Goal: Task Accomplishment & Management: Manage account settings

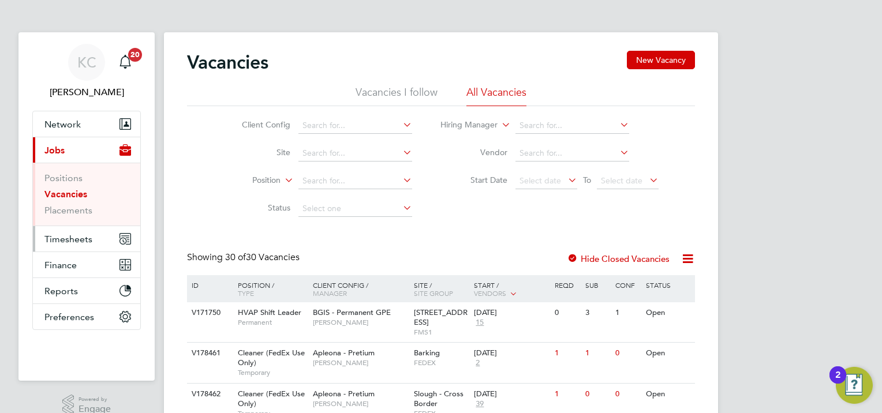
click at [76, 240] on span "Timesheets" at bounding box center [68, 239] width 48 height 11
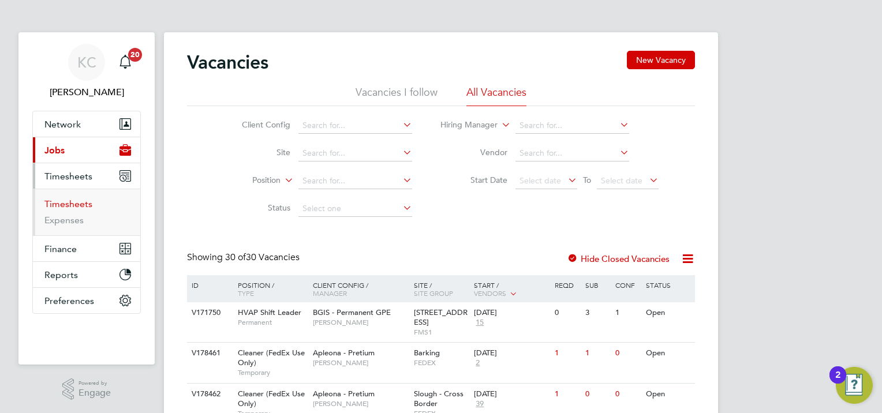
click at [79, 206] on link "Timesheets" at bounding box center [68, 204] width 48 height 11
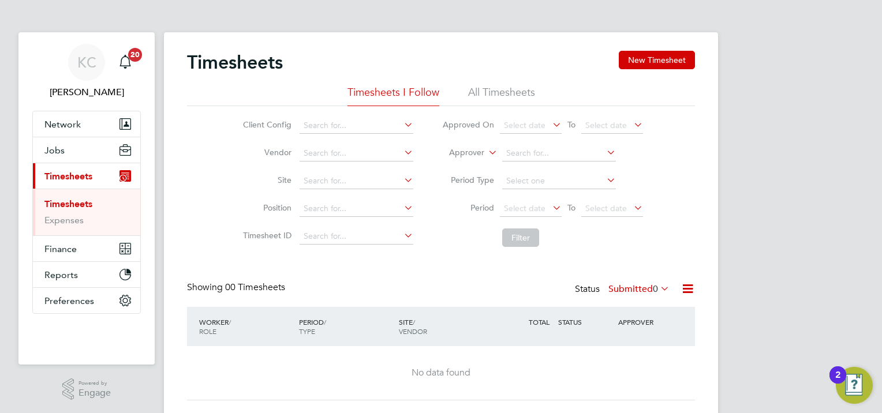
click at [630, 282] on div "Status Submitted 0" at bounding box center [623, 290] width 97 height 16
click at [633, 288] on label "Submitted 0" at bounding box center [638, 289] width 61 height 12
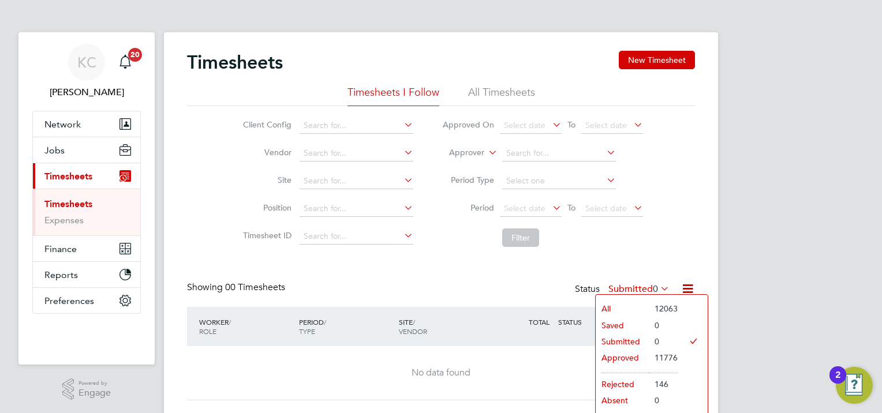
click at [629, 360] on li "Approved" at bounding box center [622, 358] width 53 height 16
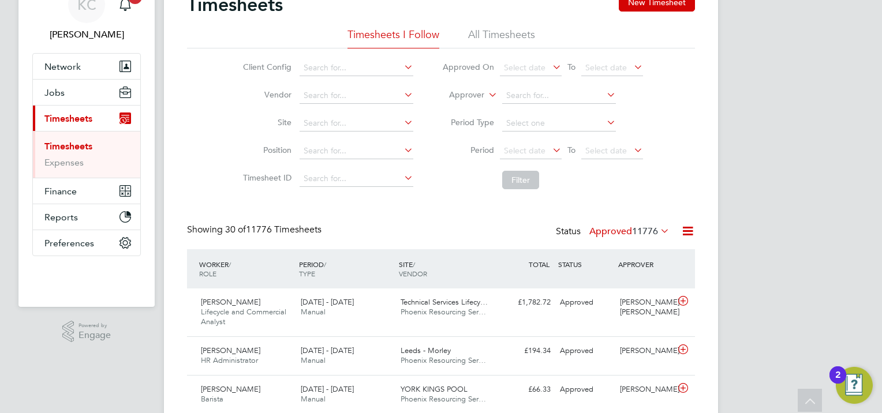
click at [522, 31] on li "All Timesheets" at bounding box center [501, 38] width 67 height 21
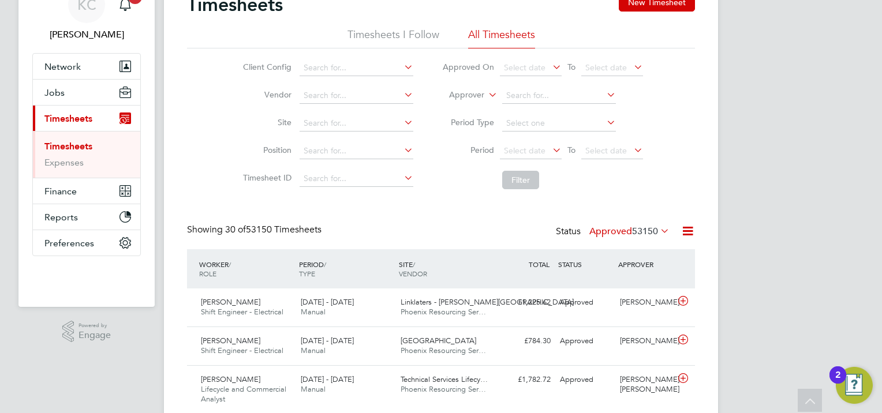
click at [386, 35] on li "Timesheets I Follow" at bounding box center [394, 38] width 92 height 21
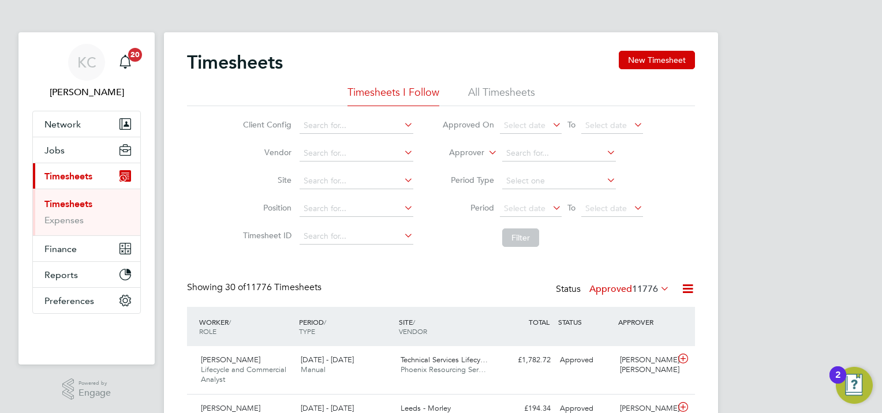
click at [76, 205] on link "Timesheets" at bounding box center [68, 204] width 48 height 11
click at [622, 286] on label "Approved 11776" at bounding box center [629, 289] width 80 height 12
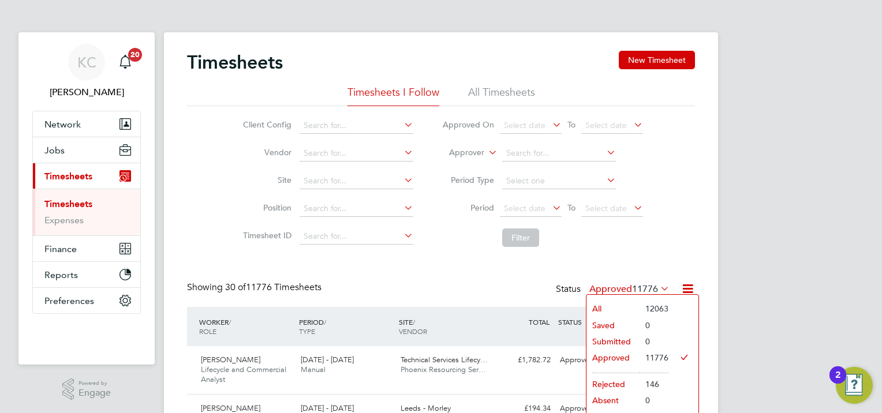
click at [630, 343] on li "Submitted" at bounding box center [612, 342] width 53 height 16
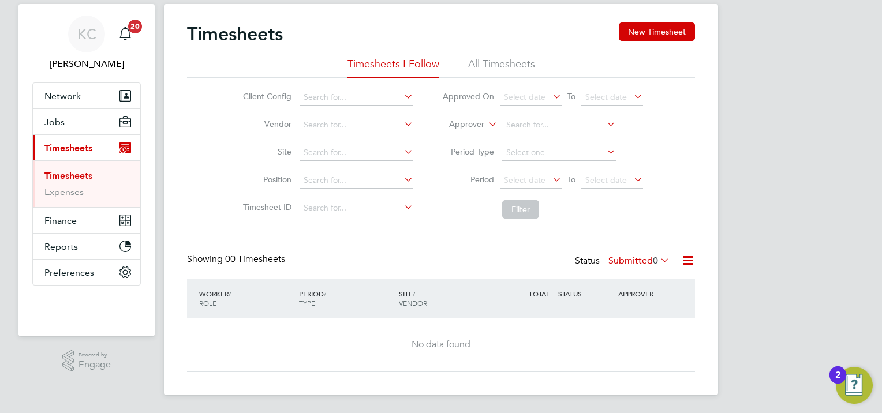
click at [627, 261] on label "Submitted 0" at bounding box center [638, 261] width 61 height 12
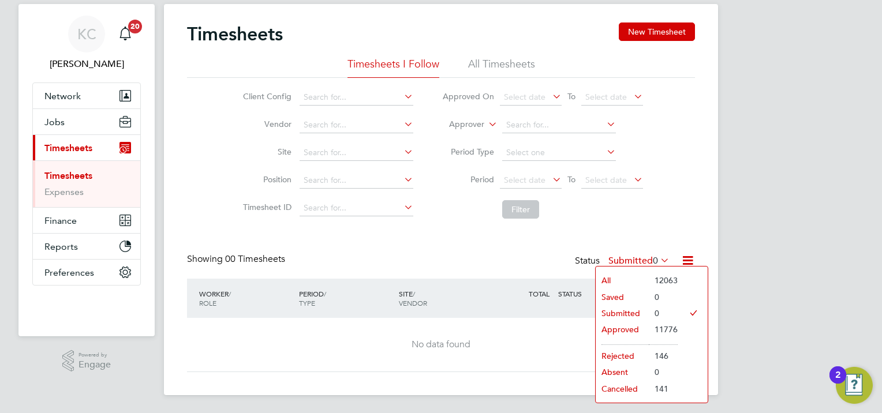
click at [630, 360] on li "Rejected" at bounding box center [622, 356] width 53 height 16
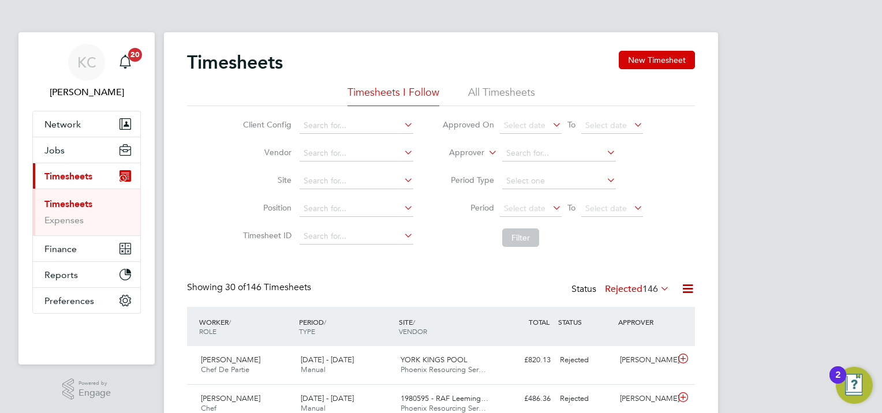
click at [629, 290] on label "Rejected 146" at bounding box center [637, 289] width 65 height 12
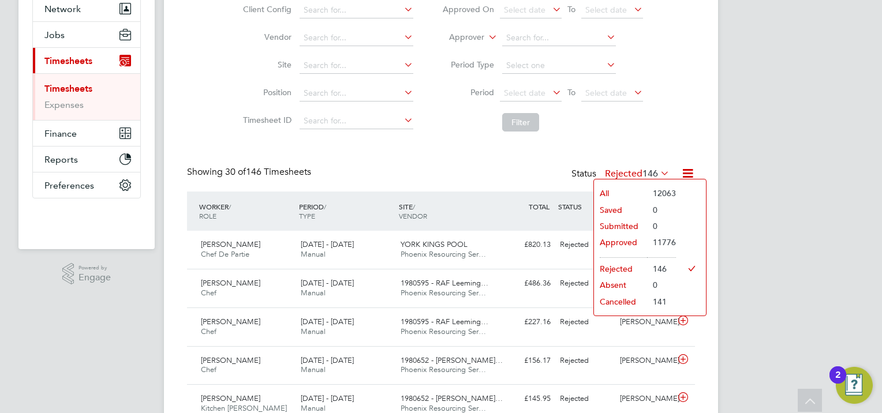
click at [630, 305] on li "Cancelled" at bounding box center [620, 302] width 53 height 16
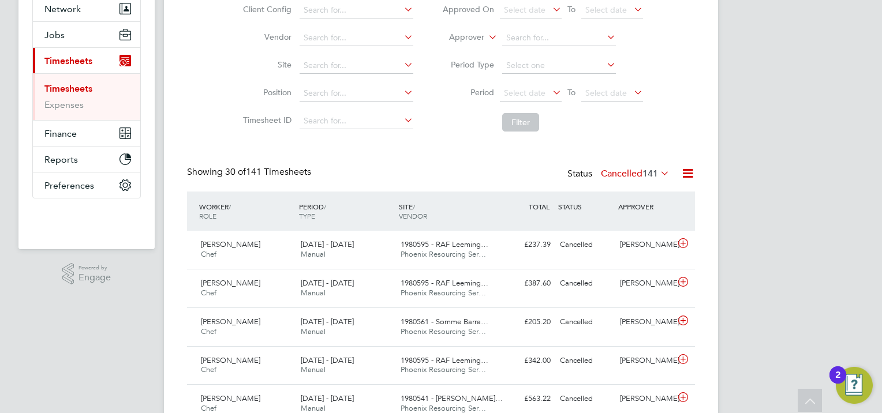
click at [628, 173] on label "Cancelled 141" at bounding box center [635, 174] width 69 height 12
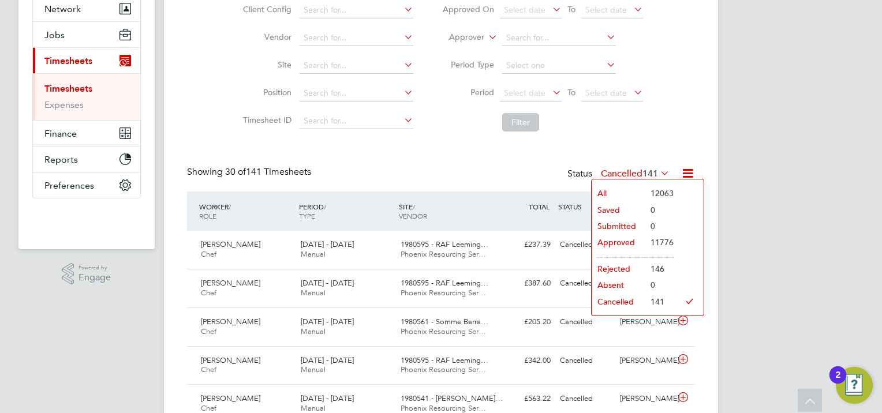
click at [630, 225] on li "Submitted" at bounding box center [618, 226] width 53 height 16
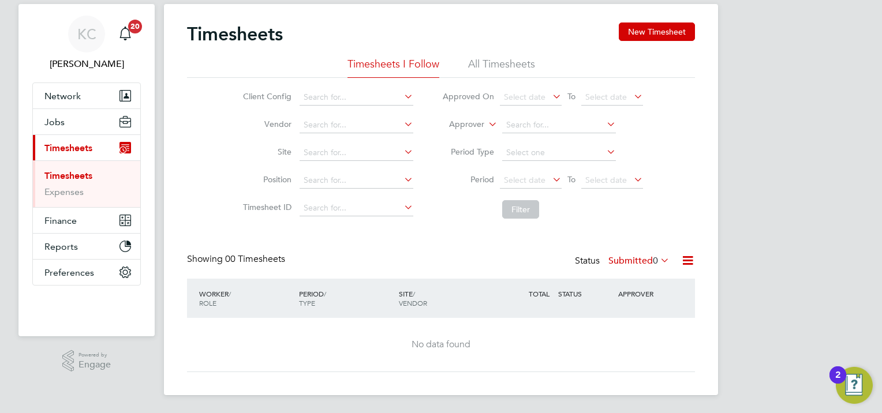
click at [639, 256] on label "Submitted 0" at bounding box center [638, 261] width 61 height 12
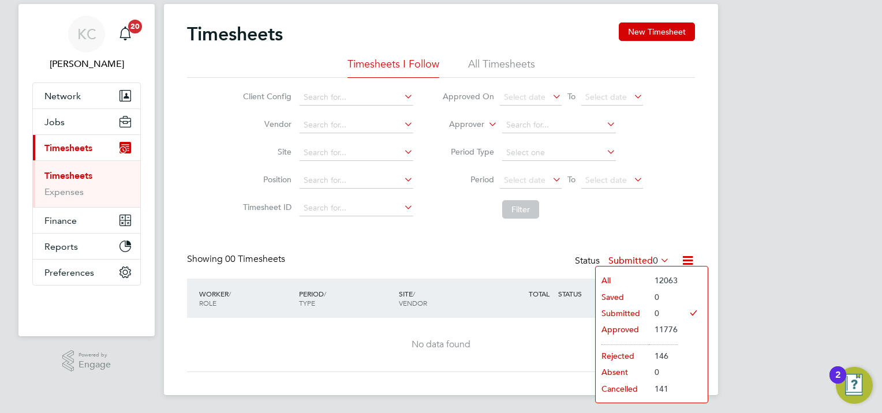
click at [521, 66] on li "All Timesheets" at bounding box center [501, 67] width 67 height 21
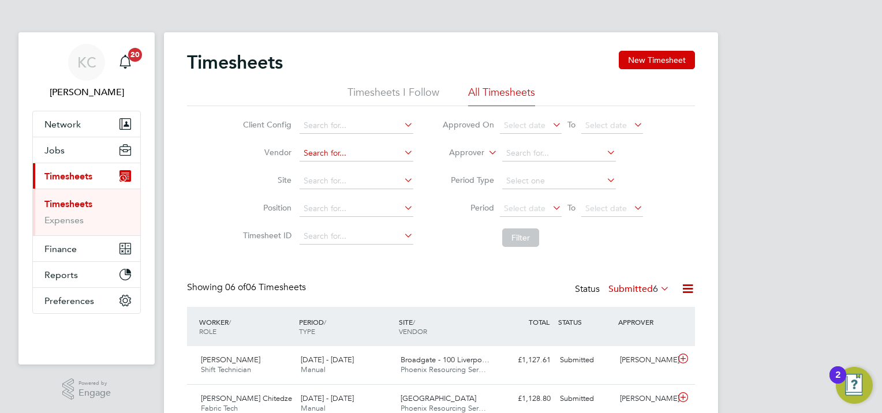
click at [337, 150] on input at bounding box center [357, 153] width 114 height 16
click at [351, 148] on input at bounding box center [357, 153] width 114 height 16
click at [352, 128] on input at bounding box center [357, 126] width 114 height 16
click at [379, 251] on li "Apleona - Pretium" at bounding box center [363, 252] width 128 height 16
type input "Apleona - Pretium"
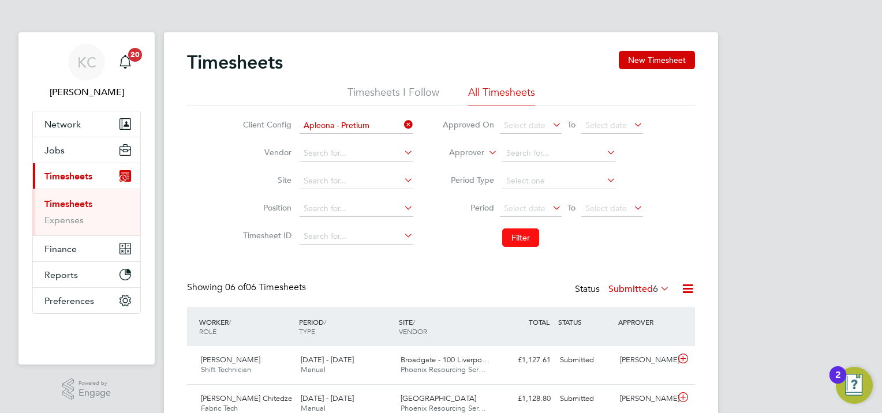
click at [513, 237] on button "Filter" at bounding box center [520, 238] width 37 height 18
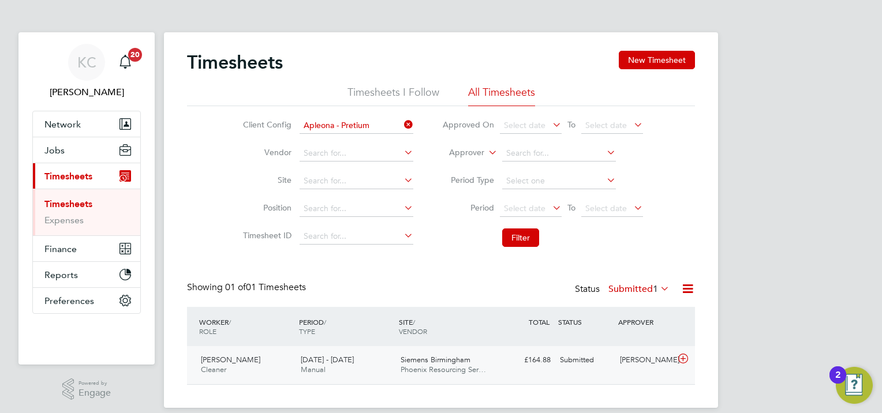
click at [634, 362] on div "[PERSON_NAME]" at bounding box center [645, 360] width 60 height 19
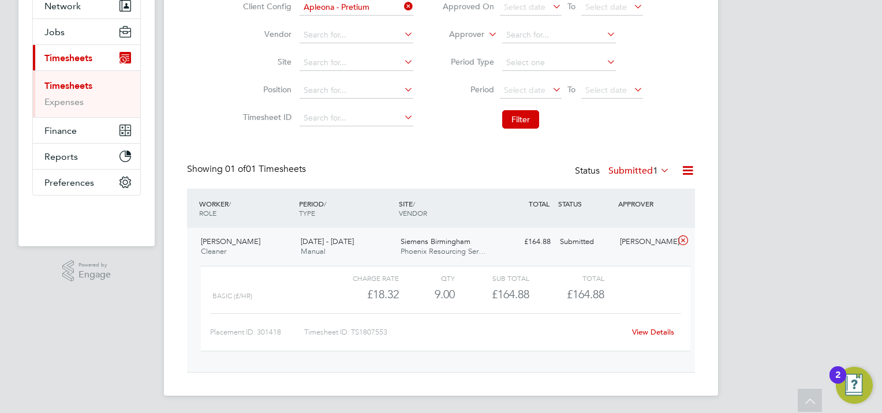
click at [656, 335] on link "View Details" at bounding box center [653, 332] width 42 height 10
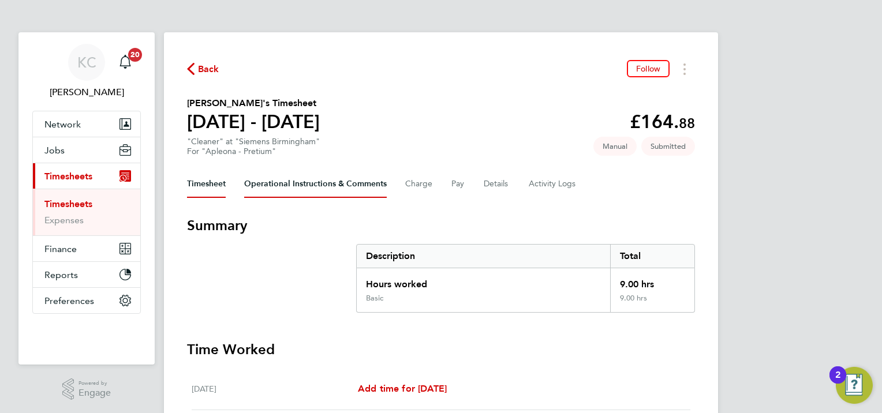
click at [350, 182] on Comments-tab "Operational Instructions & Comments" at bounding box center [315, 184] width 143 height 28
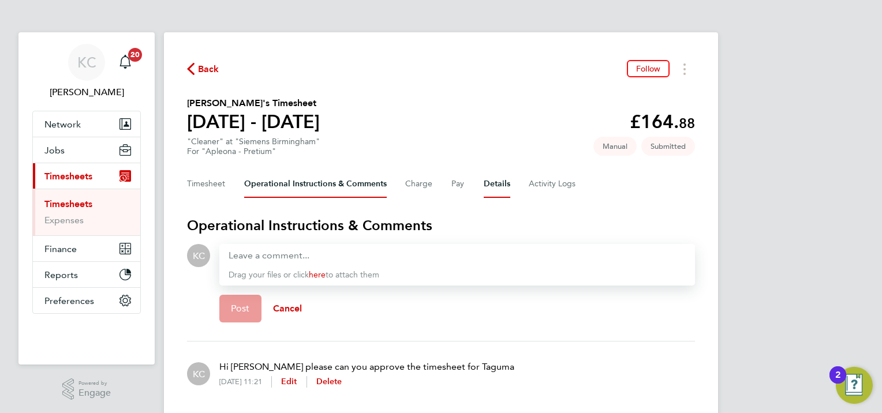
click at [494, 185] on button "Details" at bounding box center [497, 184] width 27 height 28
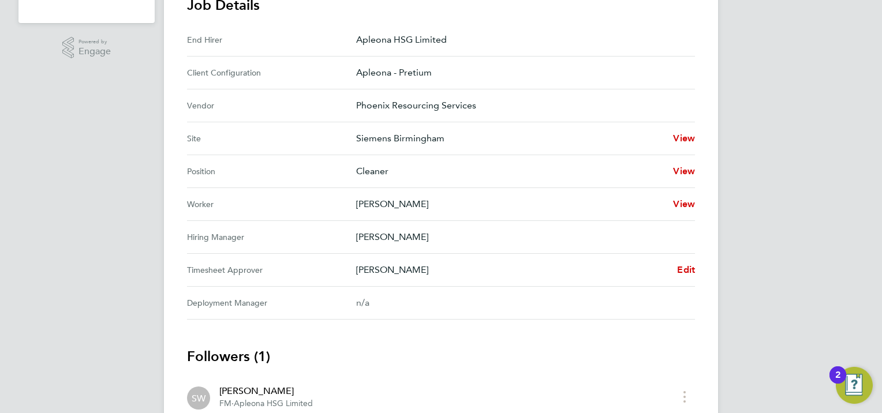
scroll to position [424, 0]
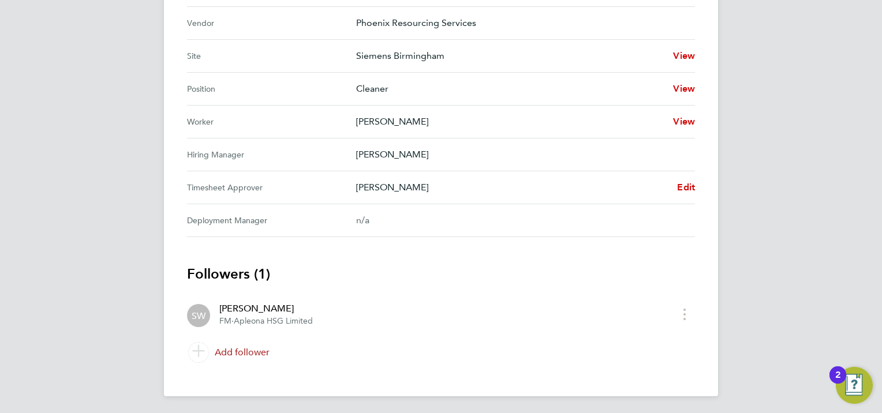
click at [233, 353] on link "Add follower" at bounding box center [441, 353] width 508 height 32
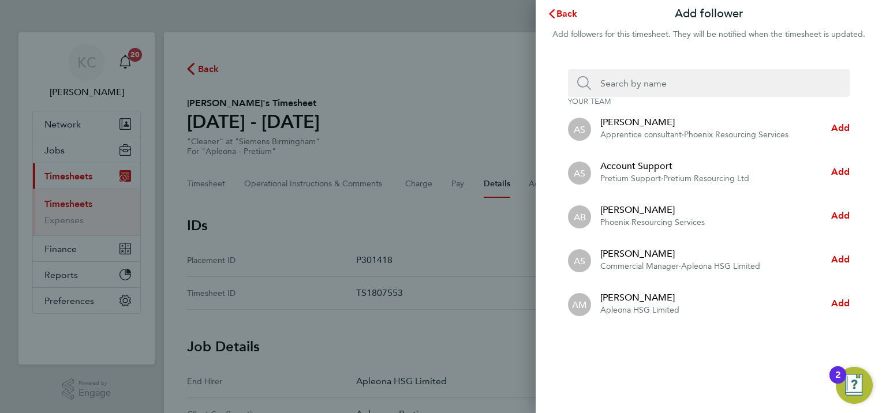
click at [664, 81] on input "Search team member by name:" at bounding box center [713, 83] width 245 height 28
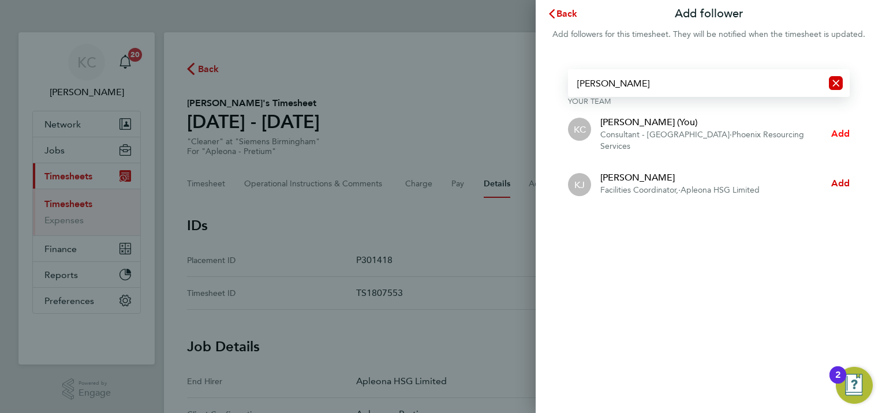
type input "karen"
click at [843, 130] on span "Add" at bounding box center [840, 133] width 18 height 11
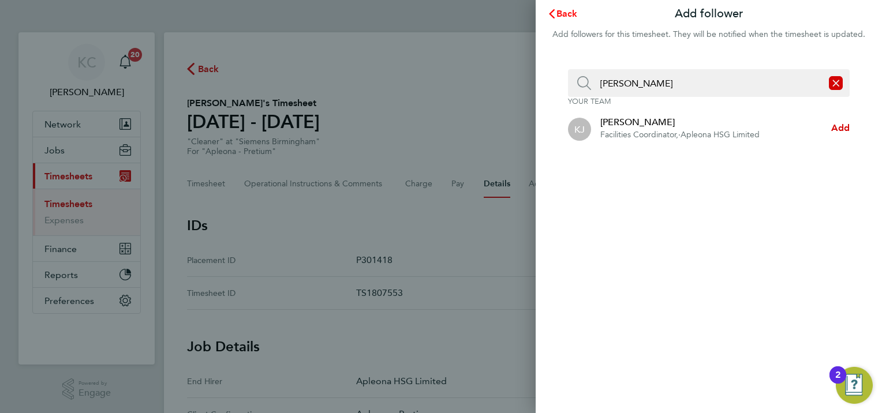
click at [568, 15] on span "Back" at bounding box center [566, 13] width 21 height 11
